Goal: Navigation & Orientation: Understand site structure

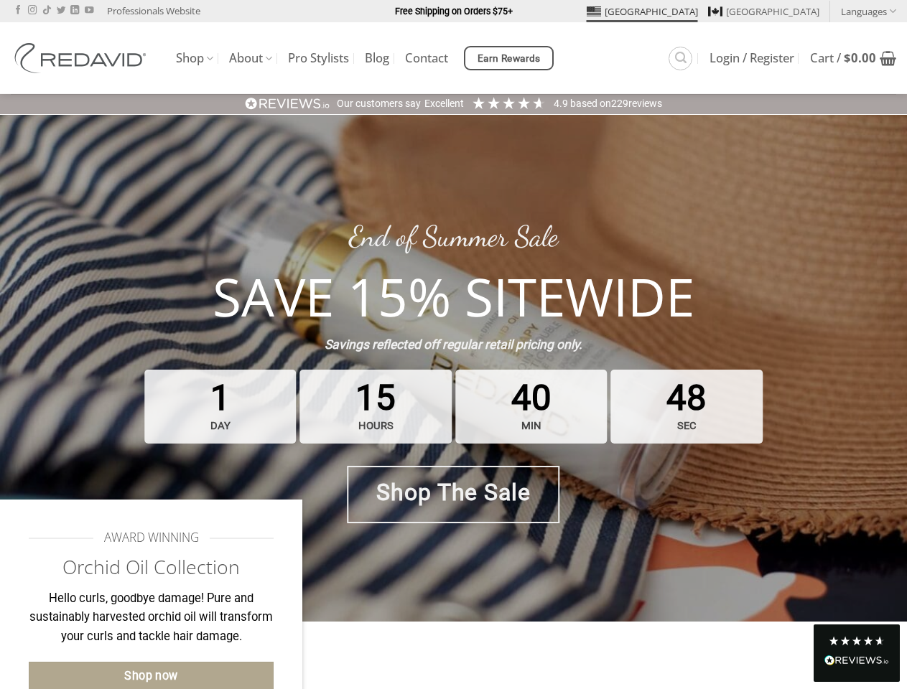
click at [453, 345] on strong "Savings reflected off regular retail pricing only." at bounding box center [453, 344] width 258 height 14
click at [868, 11] on link "Languages" at bounding box center [868, 11] width 55 height 21
click at [510, 58] on span "Earn Rewards" at bounding box center [508, 59] width 63 height 16
click at [453, 103] on div "Excellent" at bounding box center [443, 104] width 39 height 14
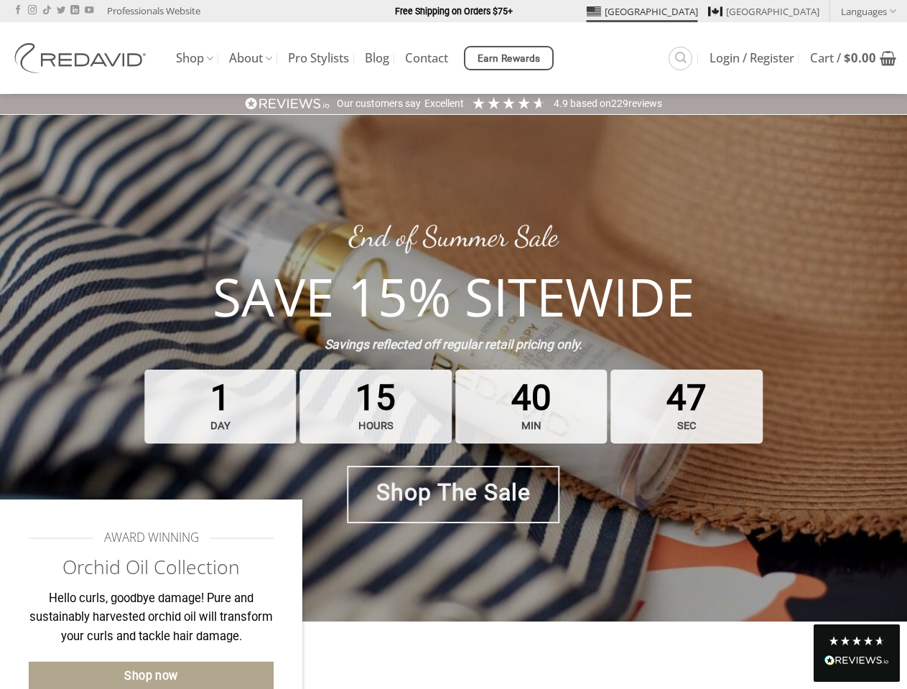
click at [453, 368] on div "1 day 15 hours 40 min 47 sec" at bounding box center [453, 406] width 625 height 81
click at [856, 653] on div "Read All Reviews" at bounding box center [856, 662] width 65 height 19
